Goal: Task Accomplishment & Management: Use online tool/utility

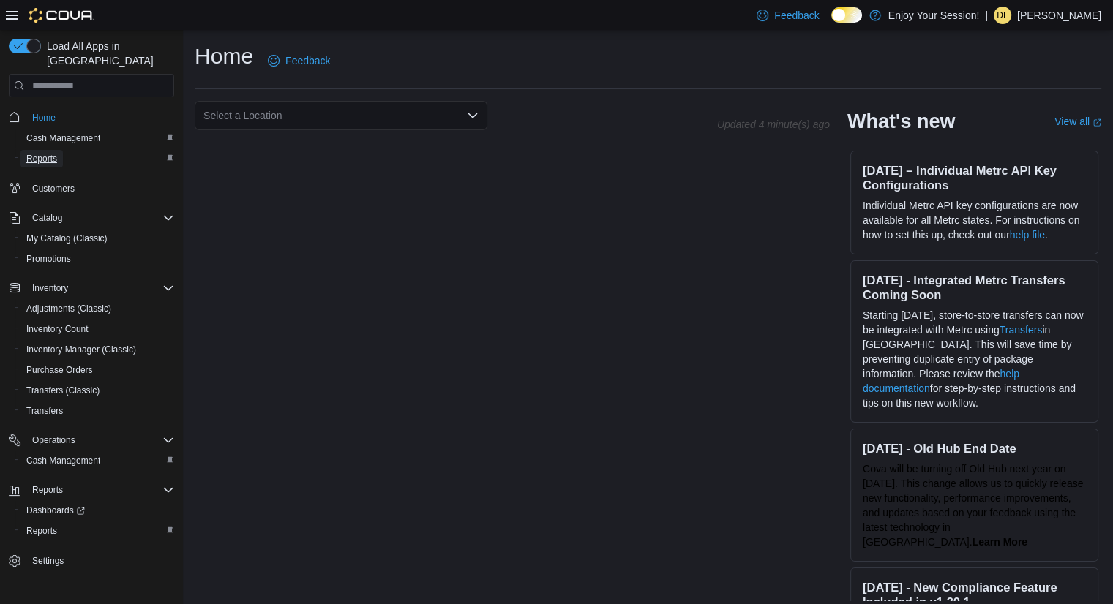
click at [53, 153] on span "Reports" at bounding box center [41, 159] width 31 height 12
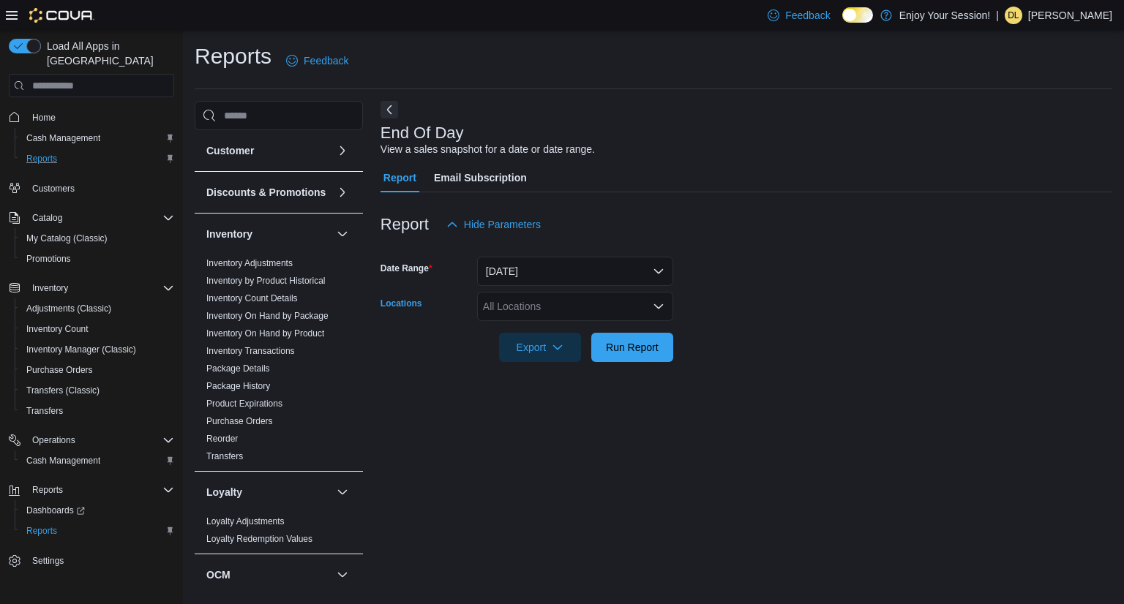
click at [593, 300] on div "All Locations" at bounding box center [575, 306] width 196 height 29
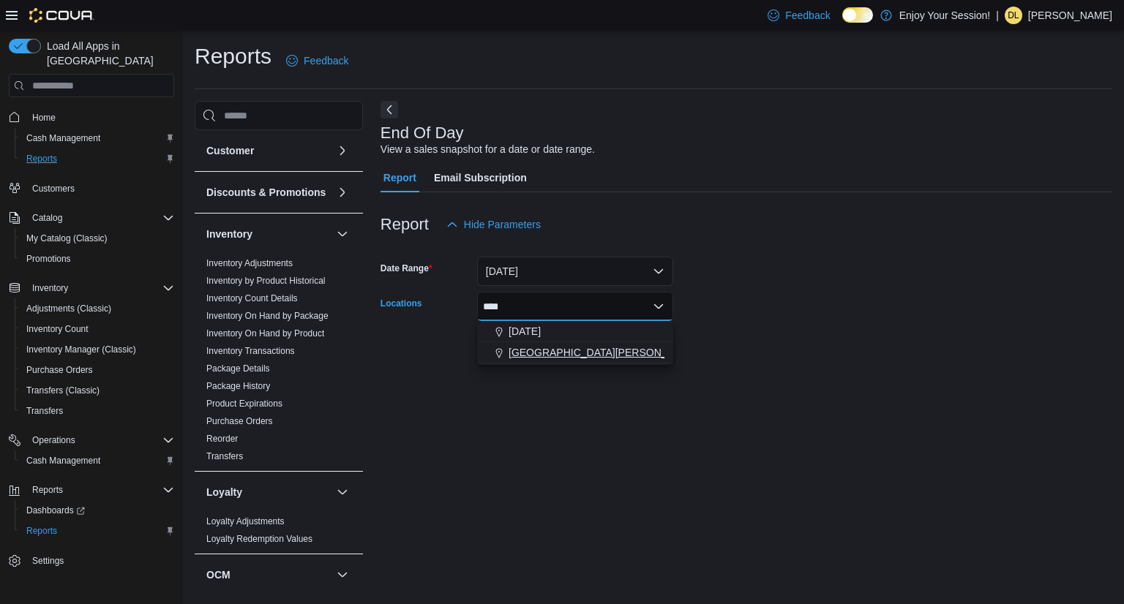
type input "****"
click at [593, 352] on span "[GEOGRAPHIC_DATA][PERSON_NAME]" at bounding box center [603, 352] width 191 height 15
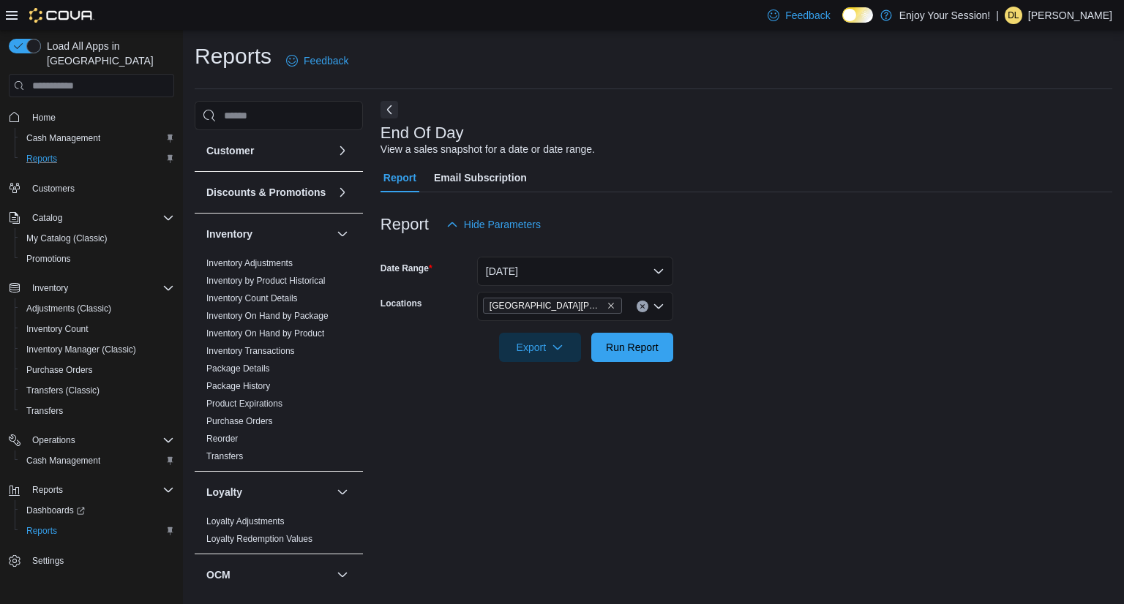
click at [801, 374] on div at bounding box center [745, 371] width 731 height 18
click at [652, 351] on span "Run Report" at bounding box center [632, 346] width 53 height 15
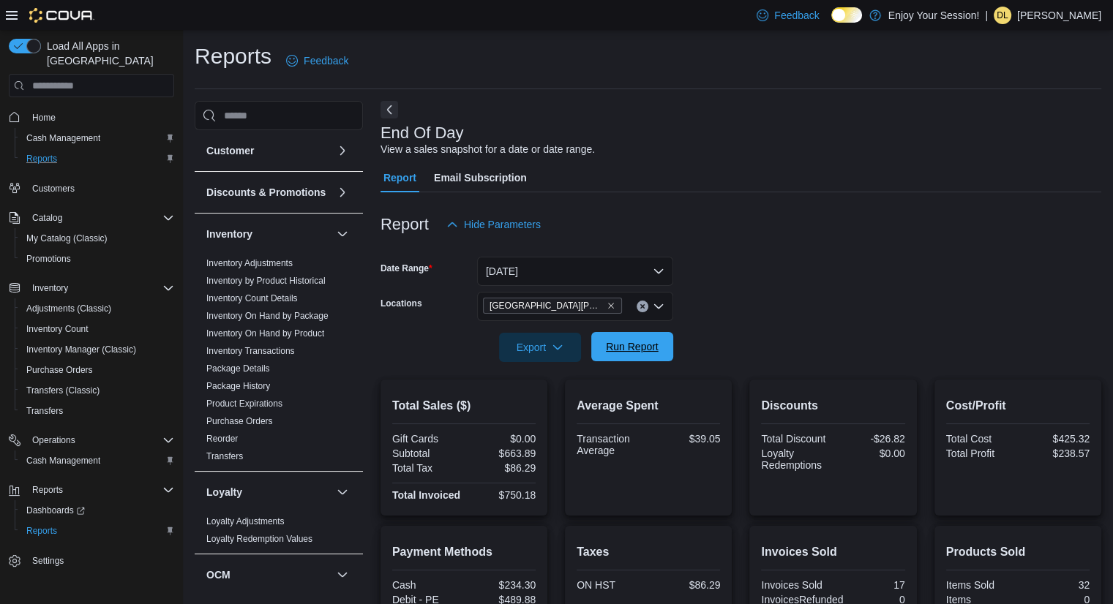
scroll to position [177, 0]
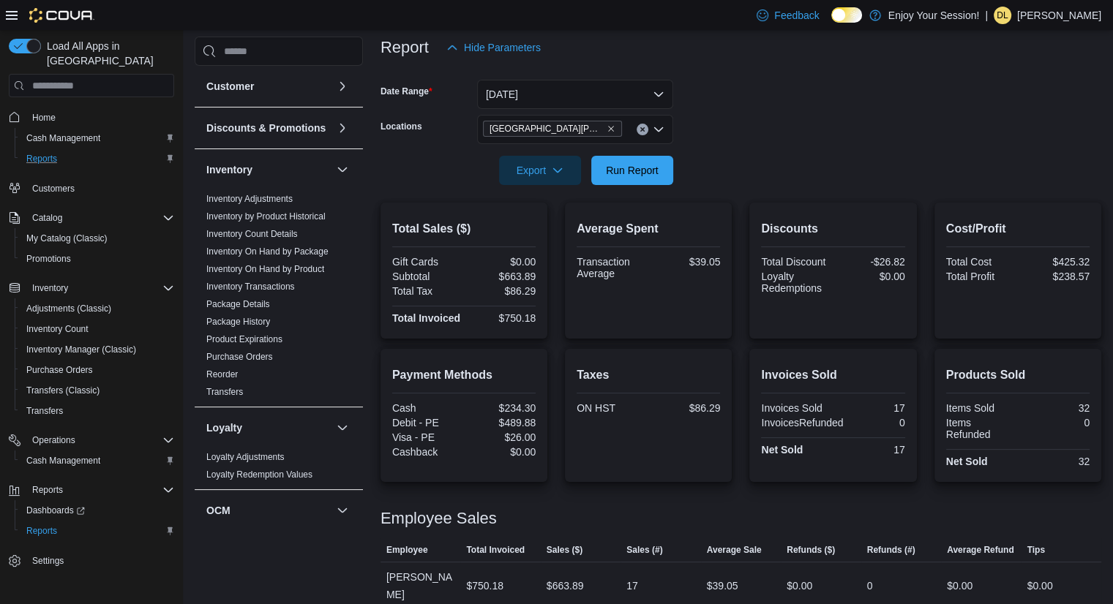
click at [1042, 14] on p "[PERSON_NAME]" at bounding box center [1059, 16] width 84 height 18
click at [1020, 147] on span "Sign Out" at bounding box center [1006, 142] width 39 height 15
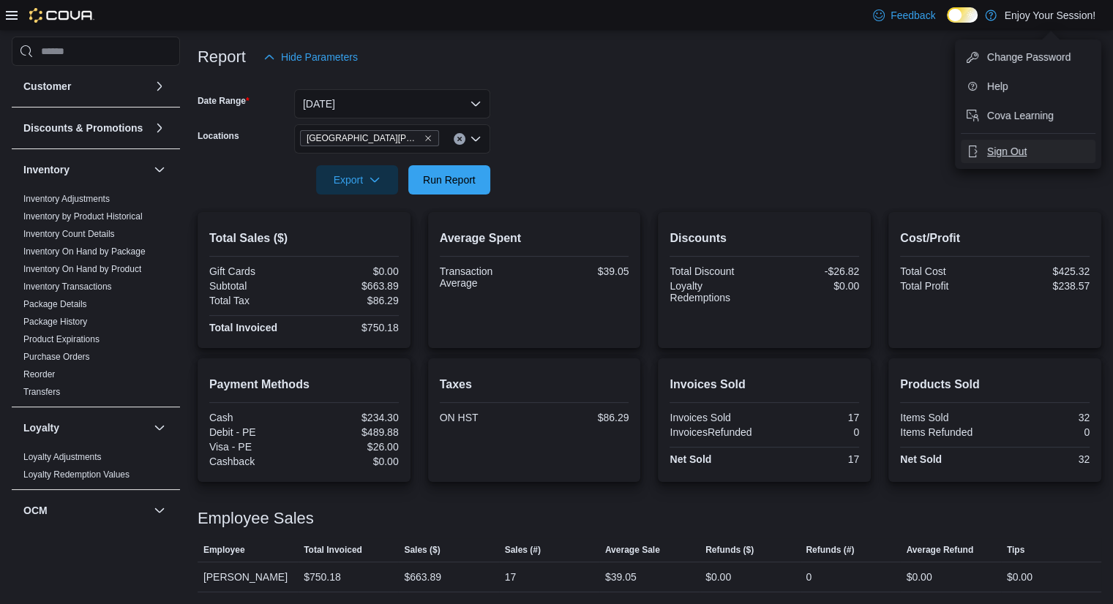
scroll to position [168, 0]
